Goal: Information Seeking & Learning: Check status

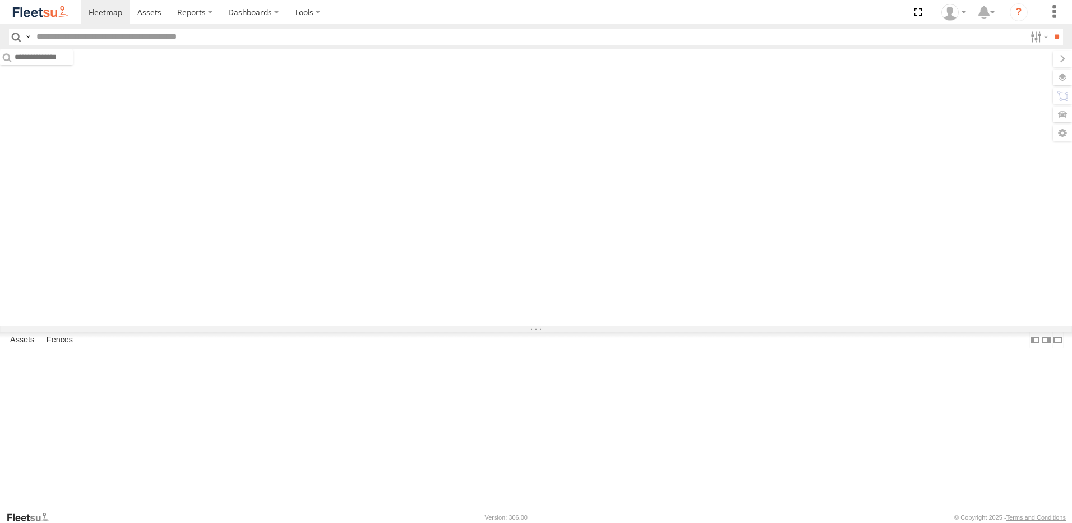
drag, startPoint x: 0, startPoint y: 0, endPoint x: 239, endPoint y: 39, distance: 242.5
click at [239, 39] on input "text" at bounding box center [528, 37] width 993 height 16
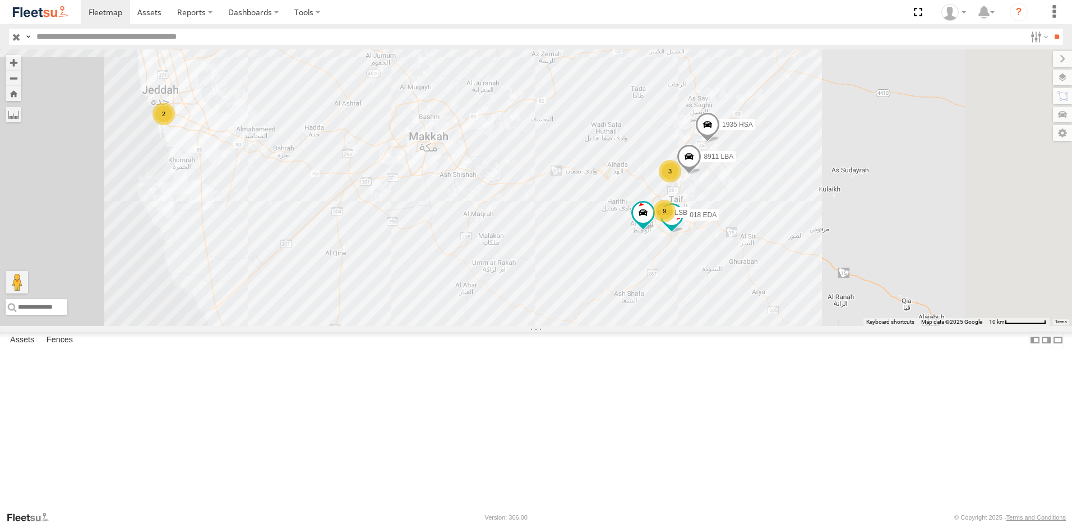
drag, startPoint x: 839, startPoint y: 273, endPoint x: 535, endPoint y: 242, distance: 306.0
click at [535, 242] on div "9 5018 EDA 2 3 6369 LSB 1935 HSA 8911 LBA" at bounding box center [536, 187] width 1072 height 276
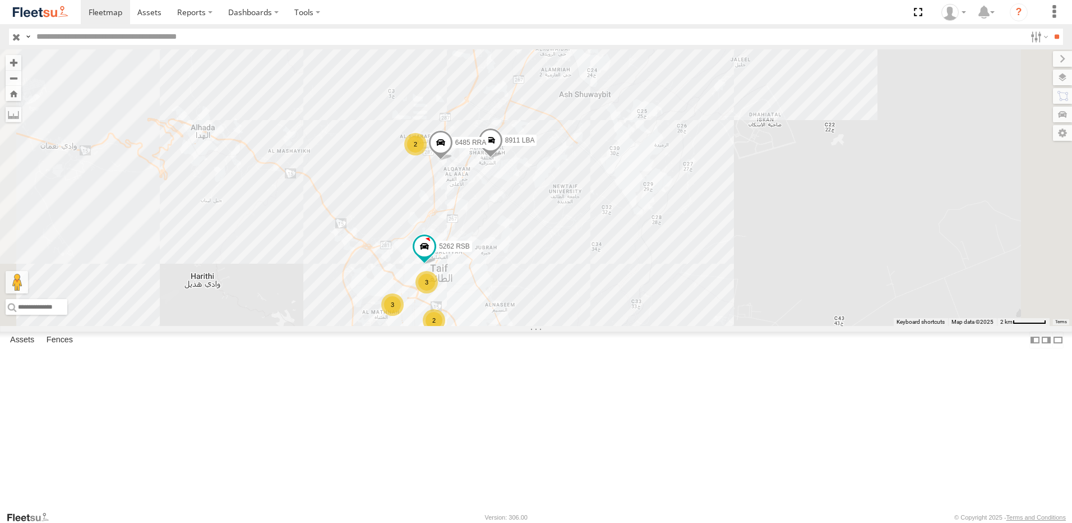
click at [576, 30] on span at bounding box center [563, 15] width 25 height 30
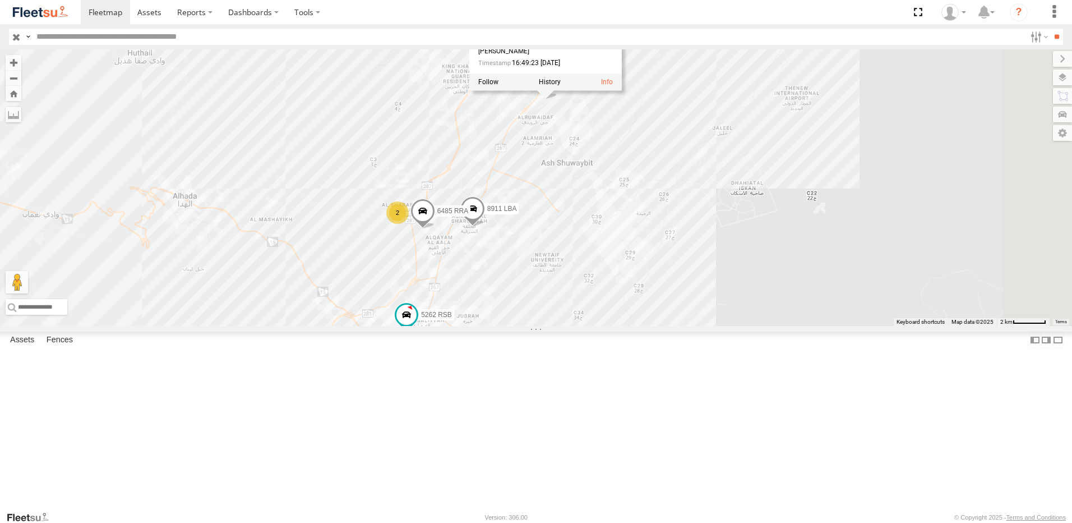
drag, startPoint x: 700, startPoint y: 190, endPoint x: 682, endPoint y: 227, distance: 40.9
click at [688, 230] on div "5018 EDA 6369 LSB 1935 HSA 8911 LBA 3 5262 RSB 2 2 3 6485 RRA 1935 HSA Taif Out…" at bounding box center [536, 187] width 1072 height 276
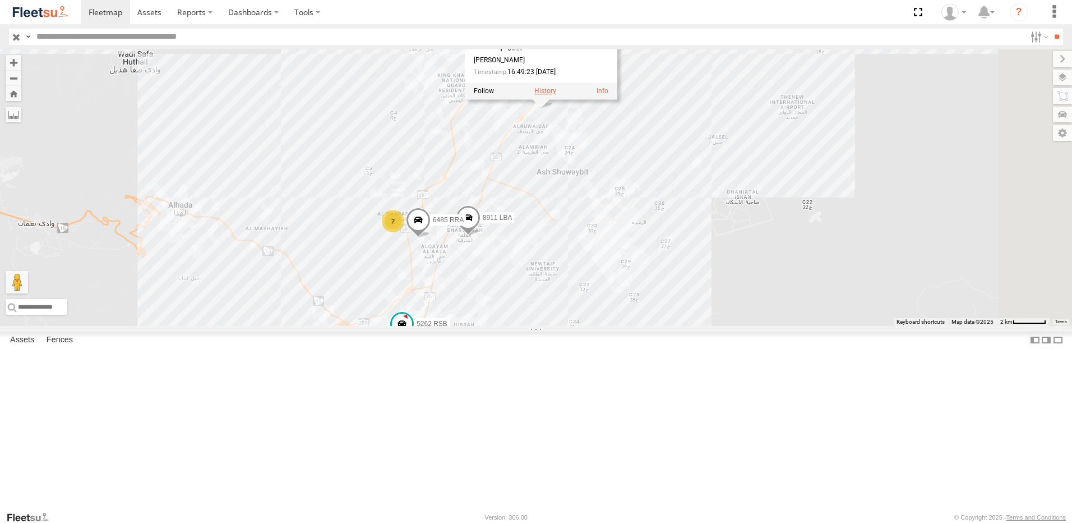
click at [556, 95] on label at bounding box center [545, 91] width 22 height 8
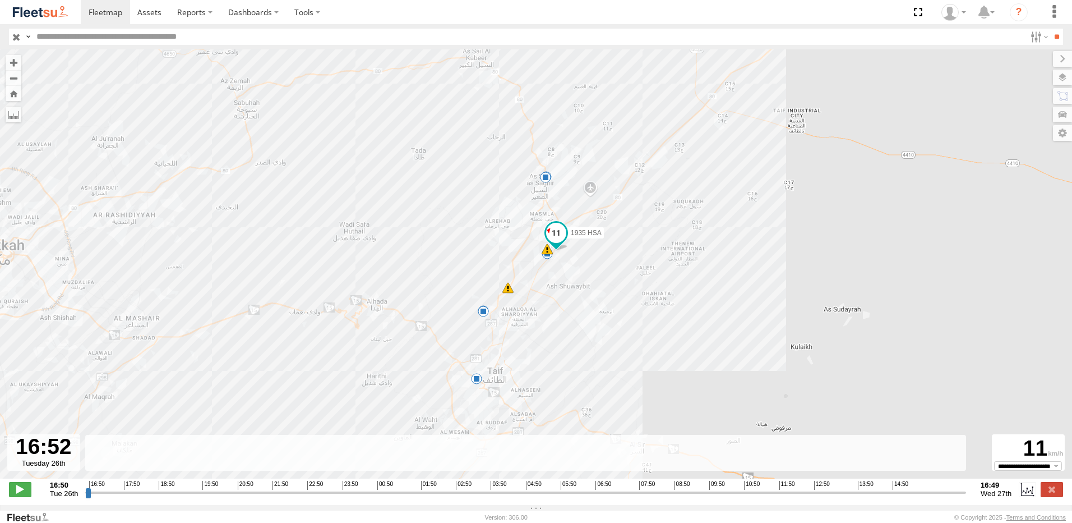
type input "**********"
drag, startPoint x: 89, startPoint y: 500, endPoint x: 59, endPoint y: 500, distance: 29.7
click at [85, 497] on input "range" at bounding box center [525, 492] width 881 height 11
click at [1058, 492] on label at bounding box center [1052, 489] width 22 height 15
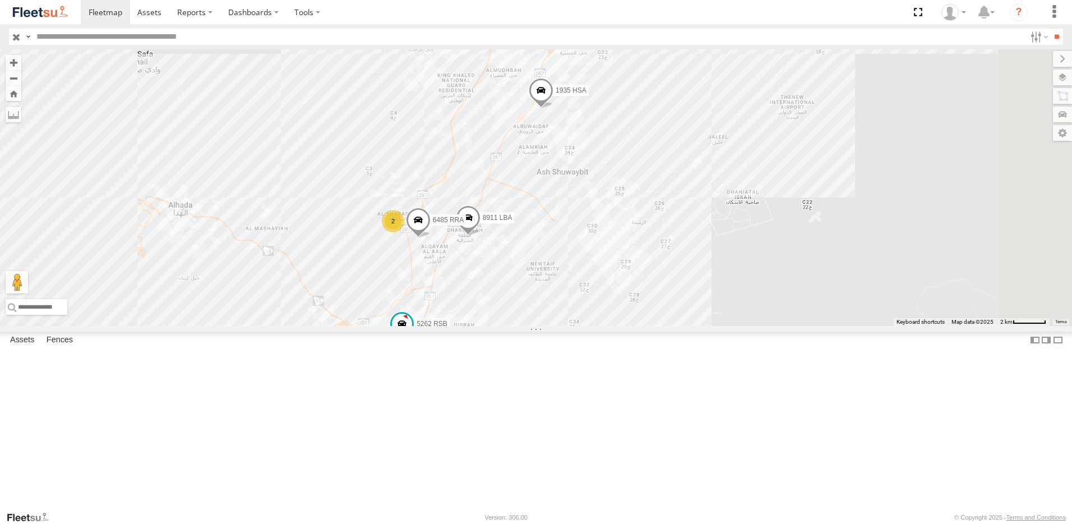
click at [553, 108] on span at bounding box center [541, 92] width 25 height 30
click at [0, 0] on div "1935 HSA" at bounding box center [0, 0] width 0 height 0
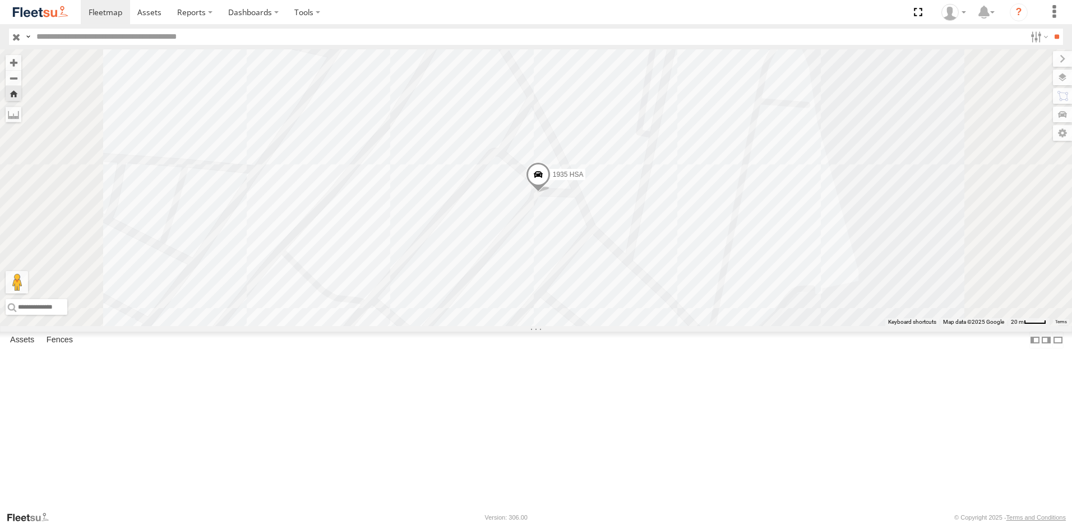
click at [0, 0] on span at bounding box center [0, 0] width 0 height 0
click at [159, 17] on span at bounding box center [149, 12] width 24 height 11
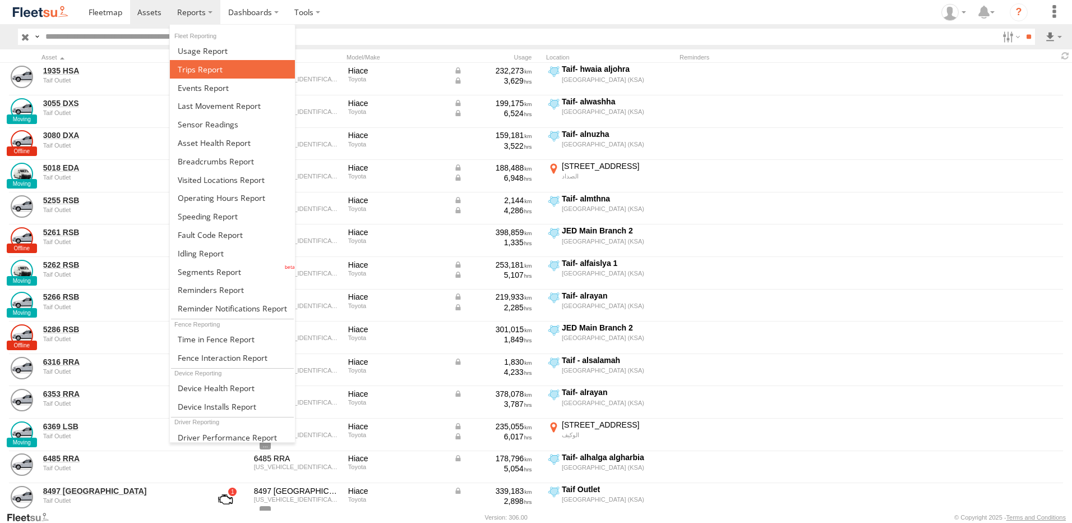
click at [205, 68] on span at bounding box center [200, 69] width 45 height 11
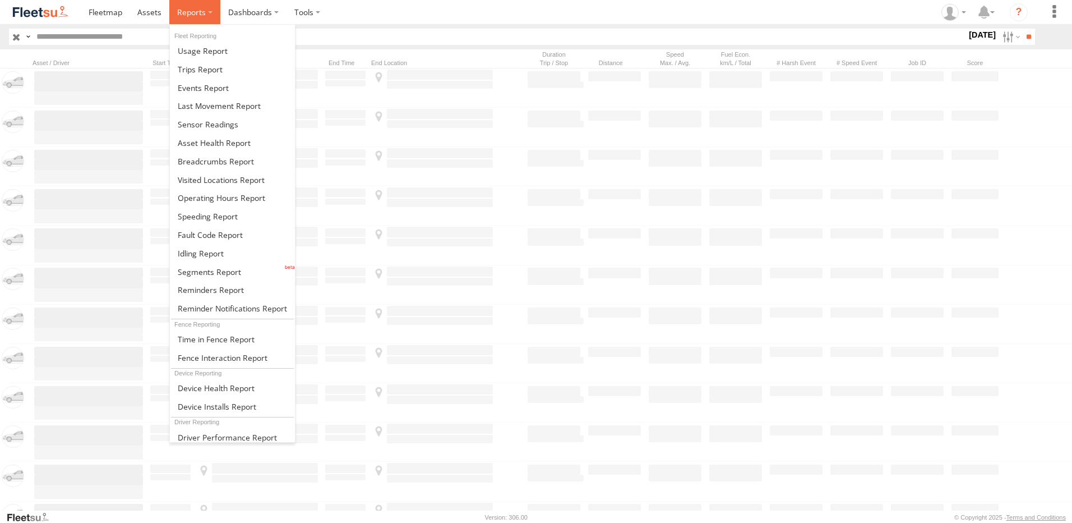
click at [187, 13] on span at bounding box center [191, 12] width 29 height 11
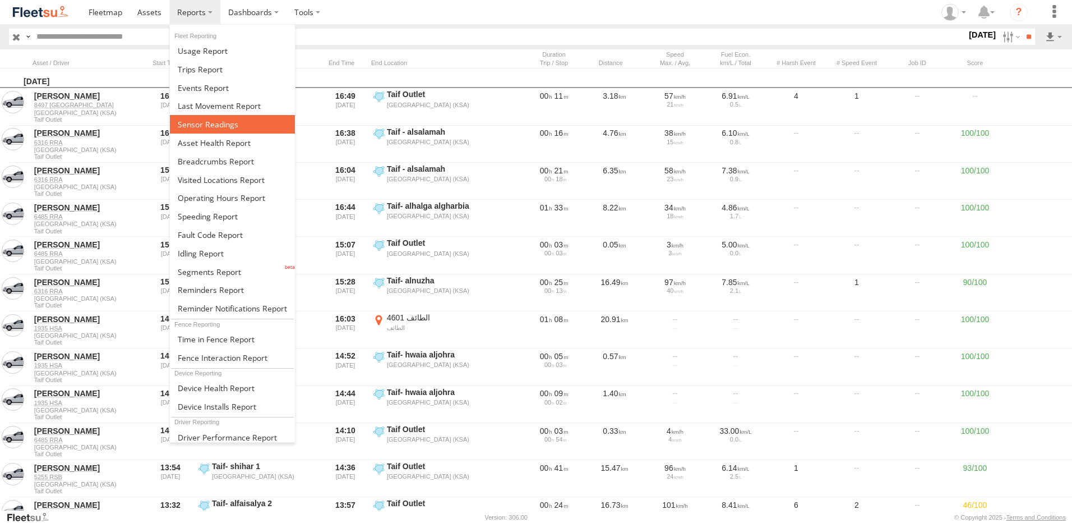
click at [202, 127] on span at bounding box center [208, 124] width 61 height 11
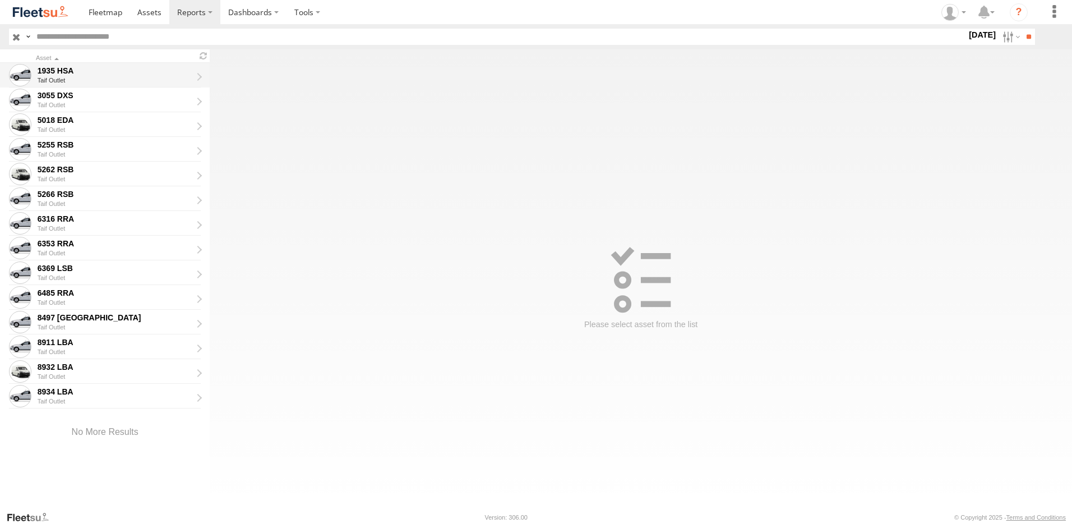
click at [69, 75] on div "1935 HSA" at bounding box center [115, 71] width 154 height 10
type input "**********"
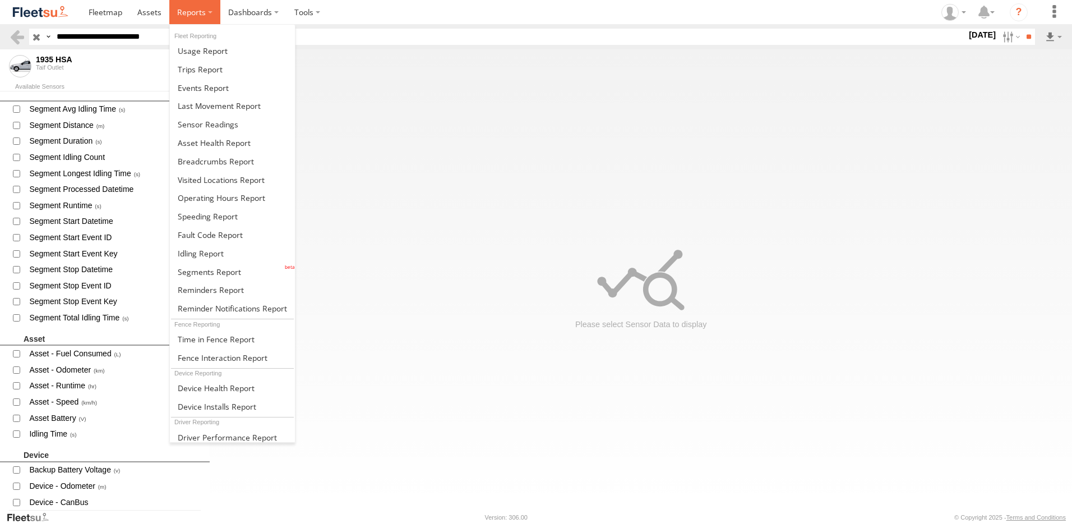
click at [197, 12] on span at bounding box center [191, 12] width 29 height 11
click at [213, 66] on span at bounding box center [200, 69] width 45 height 11
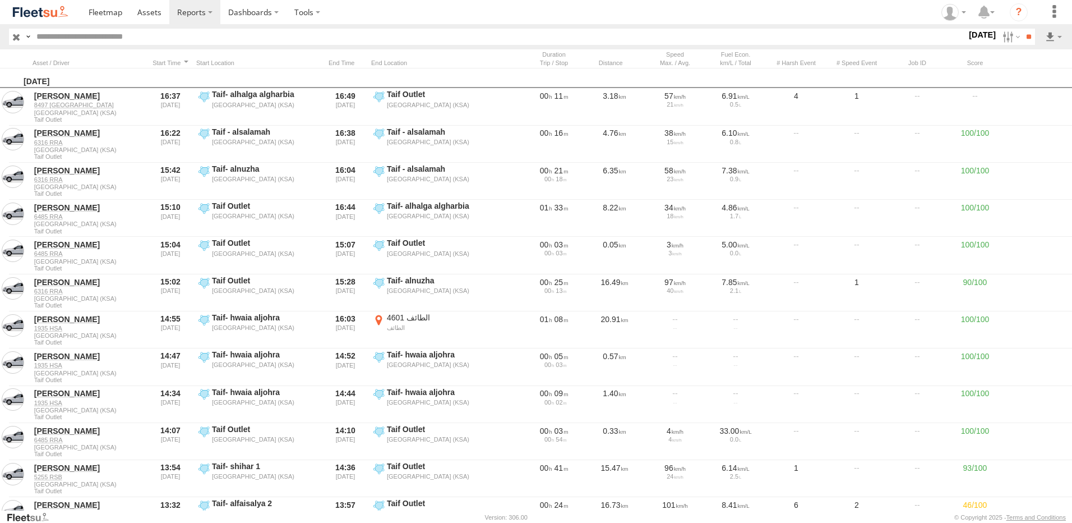
click at [79, 36] on input "text" at bounding box center [499, 37] width 935 height 16
type input "********"
click at [1028, 35] on input "**" at bounding box center [1028, 37] width 13 height 16
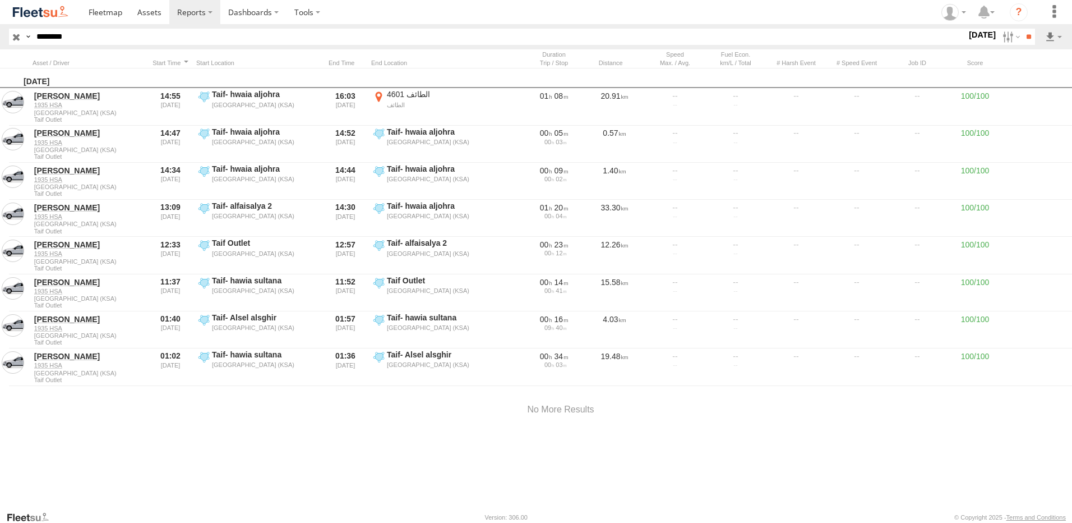
click at [979, 35] on label "27 Aug 25" at bounding box center [982, 35] width 31 height 12
click at [0, 0] on label at bounding box center [0, 0] width 0 height 0
click at [1022, 35] on input "**" at bounding box center [1028, 37] width 13 height 16
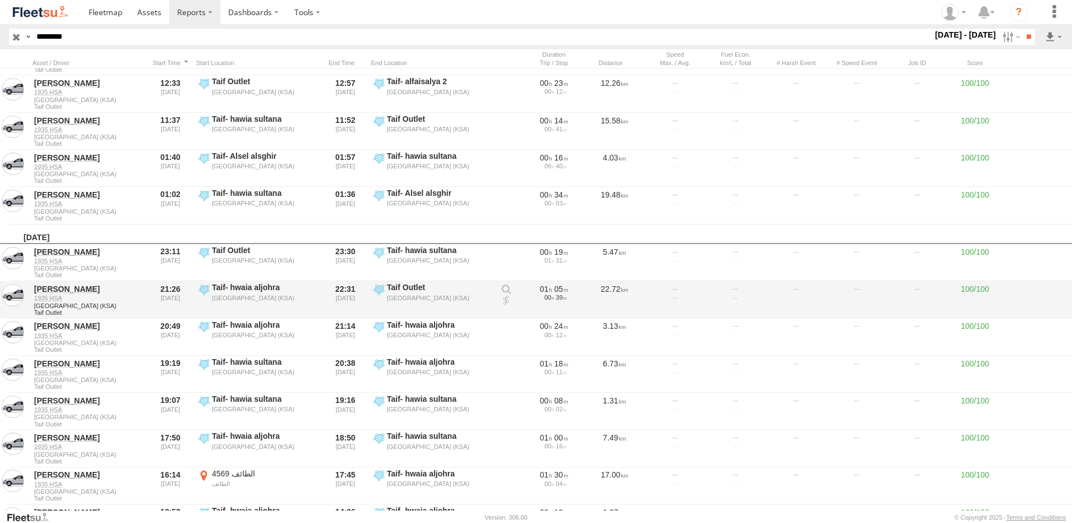
scroll to position [150, 0]
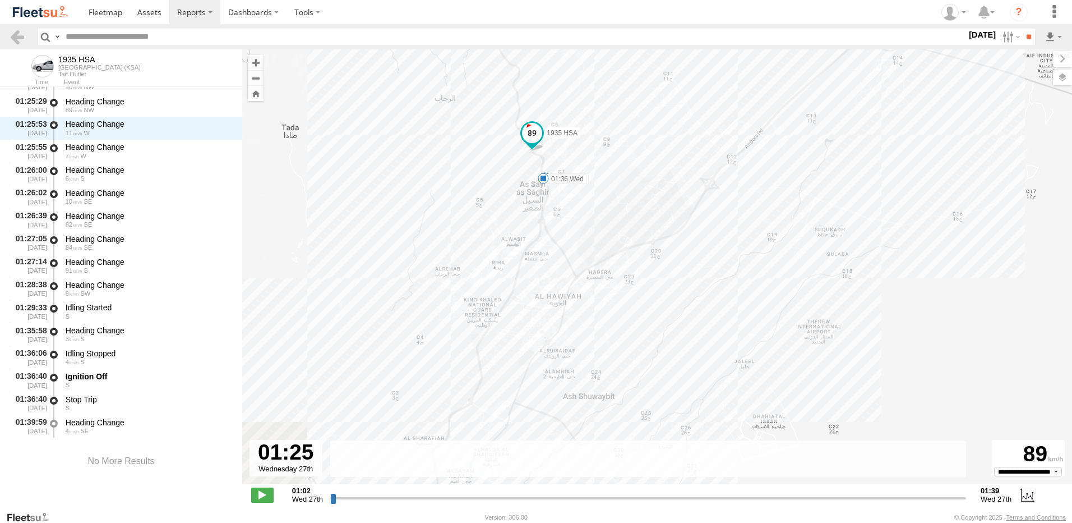
scroll to position [1047, 0]
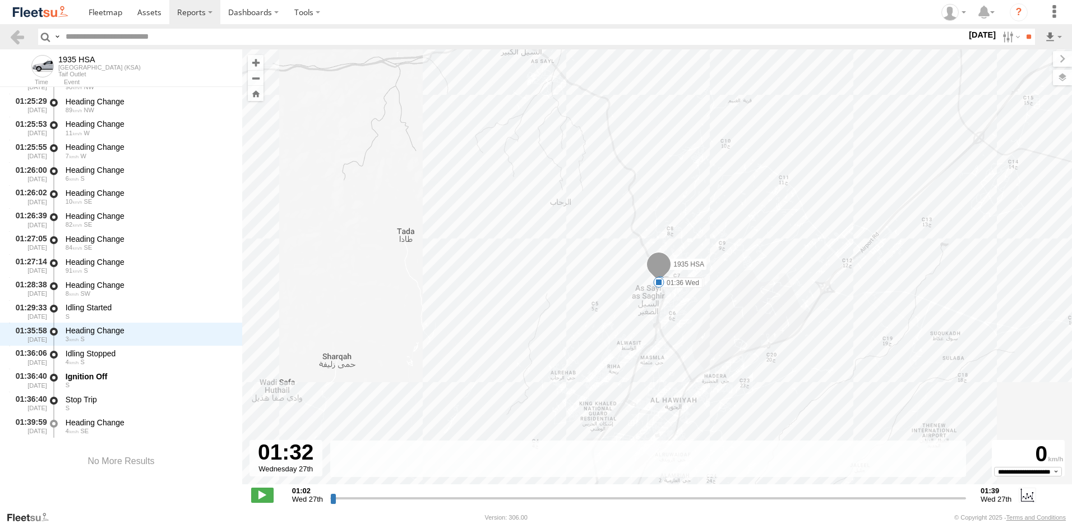
drag, startPoint x: 332, startPoint y: 496, endPoint x: 831, endPoint y: 496, distance: 498.4
type input "**********"
click at [831, 496] on input "range" at bounding box center [648, 497] width 636 height 11
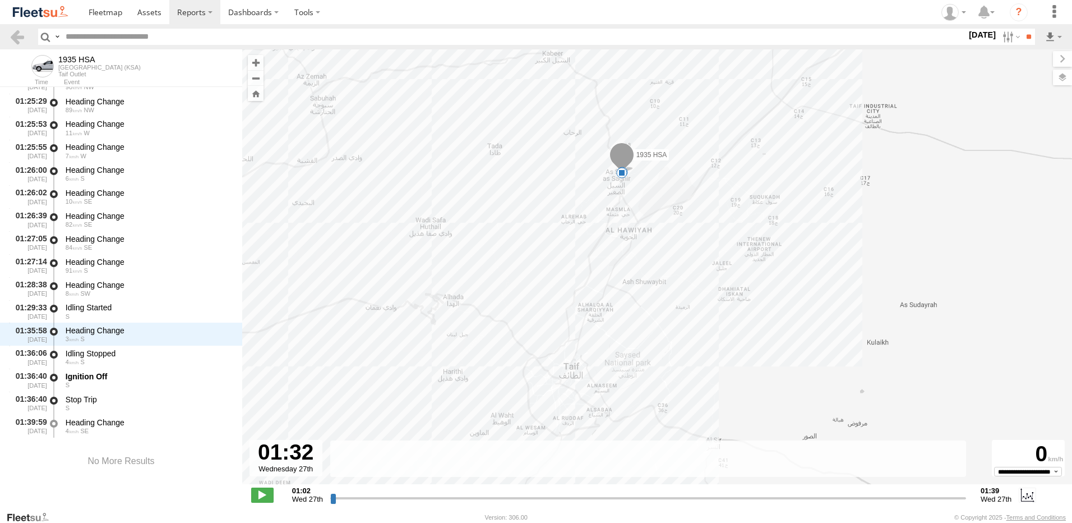
drag, startPoint x: 572, startPoint y: 121, endPoint x: 583, endPoint y: 150, distance: 31.6
click at [554, 112] on div "1935 HSA 01:22 Wed 01:36 Wed" at bounding box center [657, 272] width 830 height 446
